Goal: Task Accomplishment & Management: Manage account settings

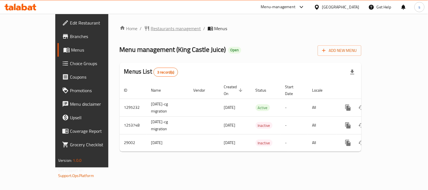
click at [151, 30] on span "Restaurants management" at bounding box center [176, 28] width 50 height 7
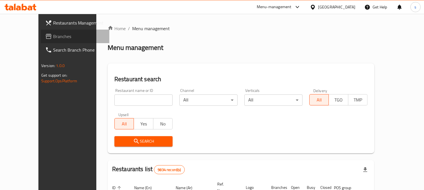
click at [53, 37] on span "Branches" at bounding box center [79, 36] width 52 height 7
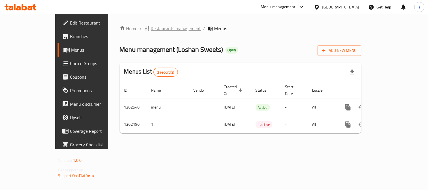
click at [151, 25] on span "Restaurants management" at bounding box center [176, 28] width 50 height 7
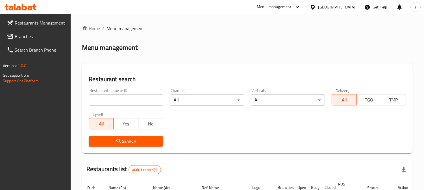
click at [22, 36] on span "Branches" at bounding box center [41, 36] width 52 height 7
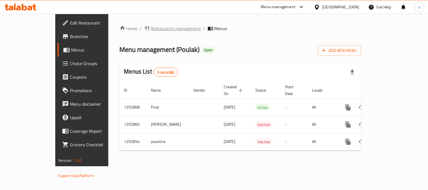
click at [151, 26] on span "Restaurants management" at bounding box center [176, 28] width 50 height 7
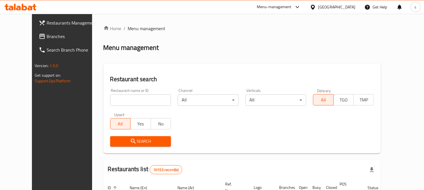
click at [47, 37] on span "Branches" at bounding box center [73, 36] width 52 height 7
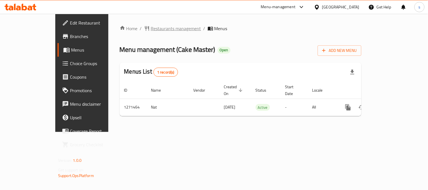
click at [151, 29] on span "Restaurants management" at bounding box center [176, 28] width 50 height 7
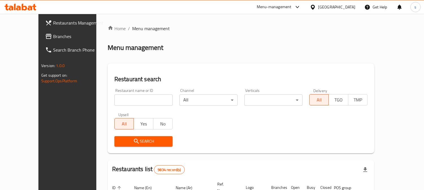
click at [53, 38] on span "Branches" at bounding box center [79, 36] width 52 height 7
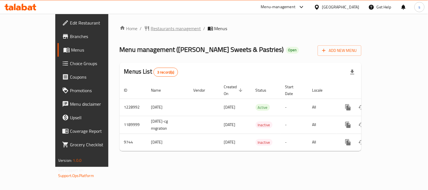
click at [151, 26] on span "Restaurants management" at bounding box center [176, 28] width 50 height 7
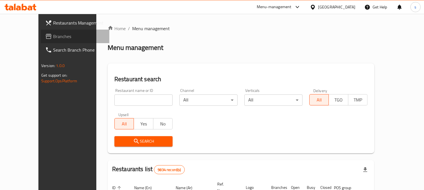
click at [53, 34] on span "Branches" at bounding box center [79, 36] width 52 height 7
